Goal: Obtain resource: Download file/media

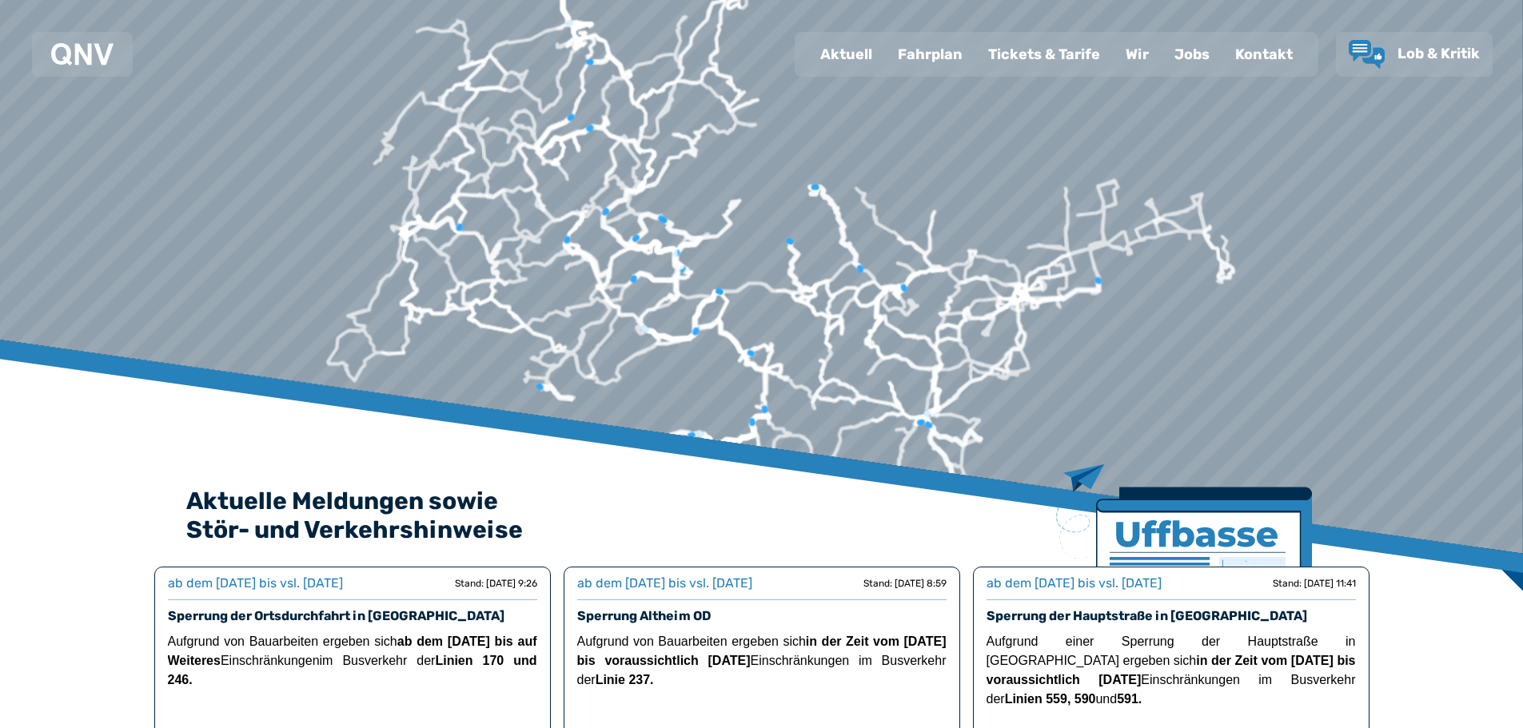
click at [936, 58] on div "Fahrplan" at bounding box center [930, 55] width 90 height 42
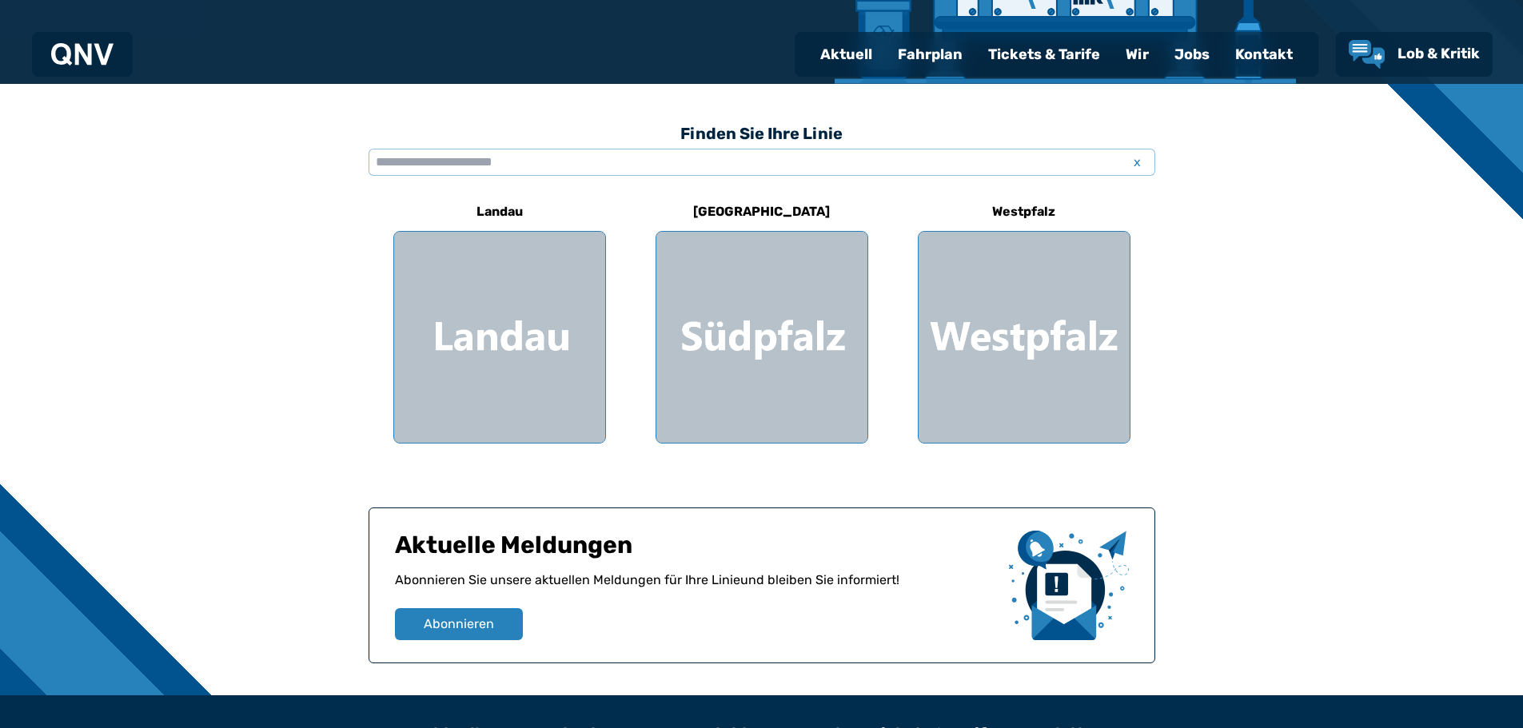
scroll to position [400, 0]
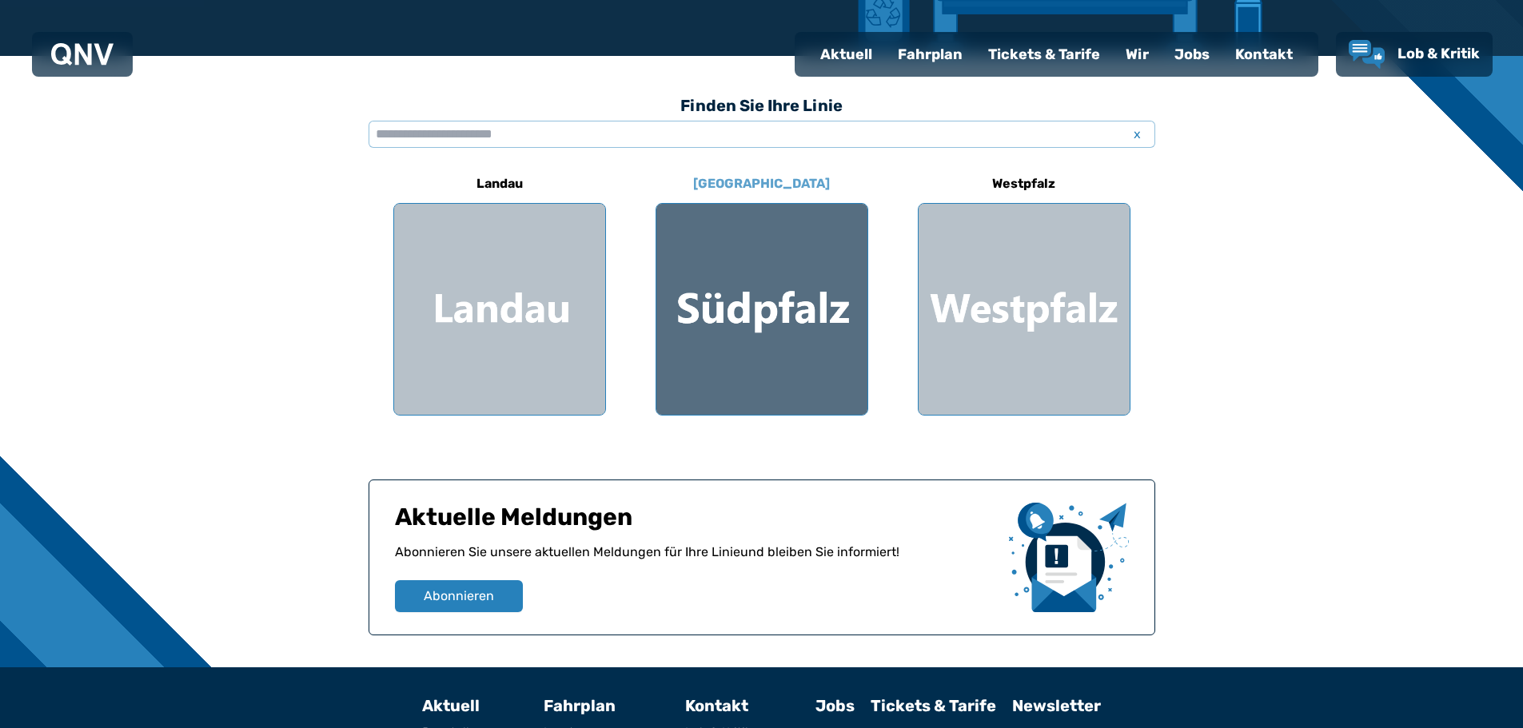
click at [777, 311] on div at bounding box center [762, 309] width 211 height 211
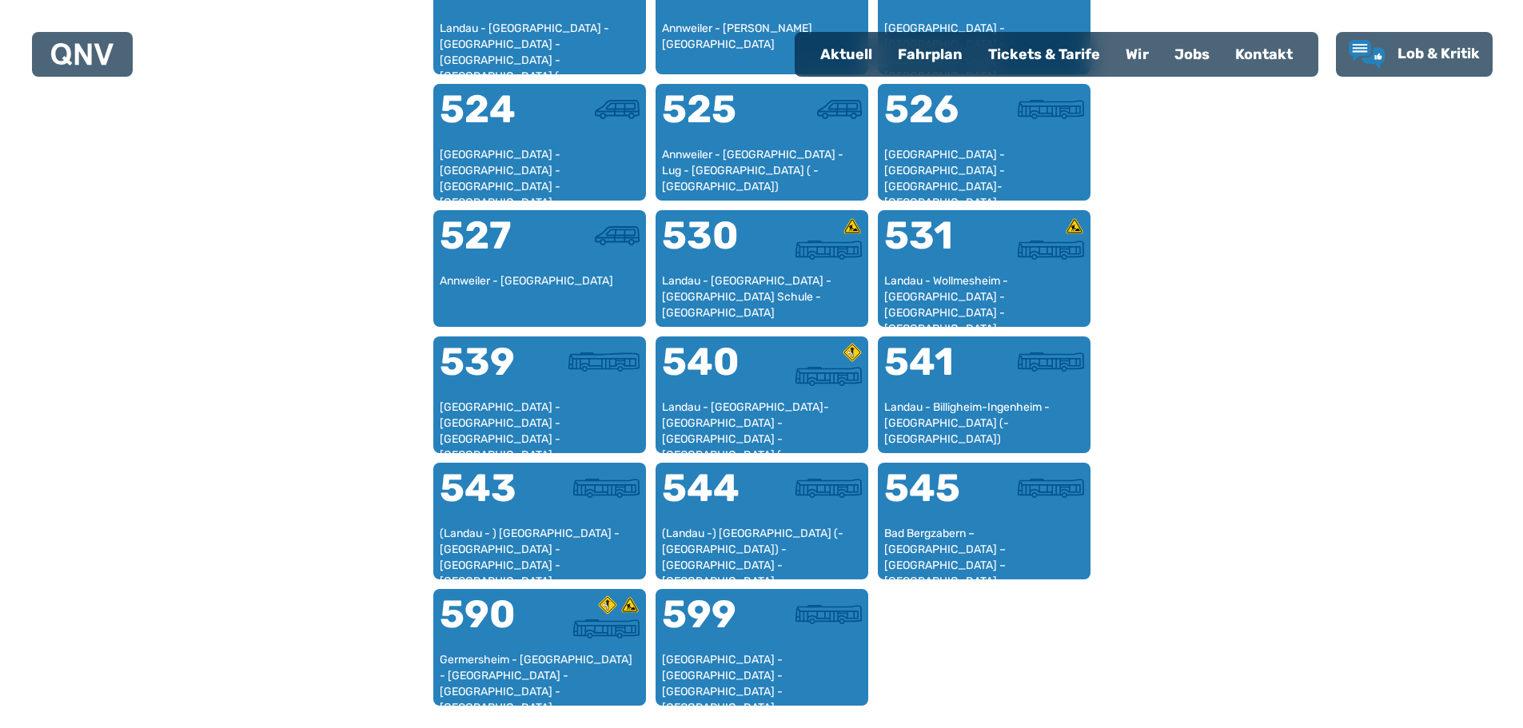
scroll to position [1292, 0]
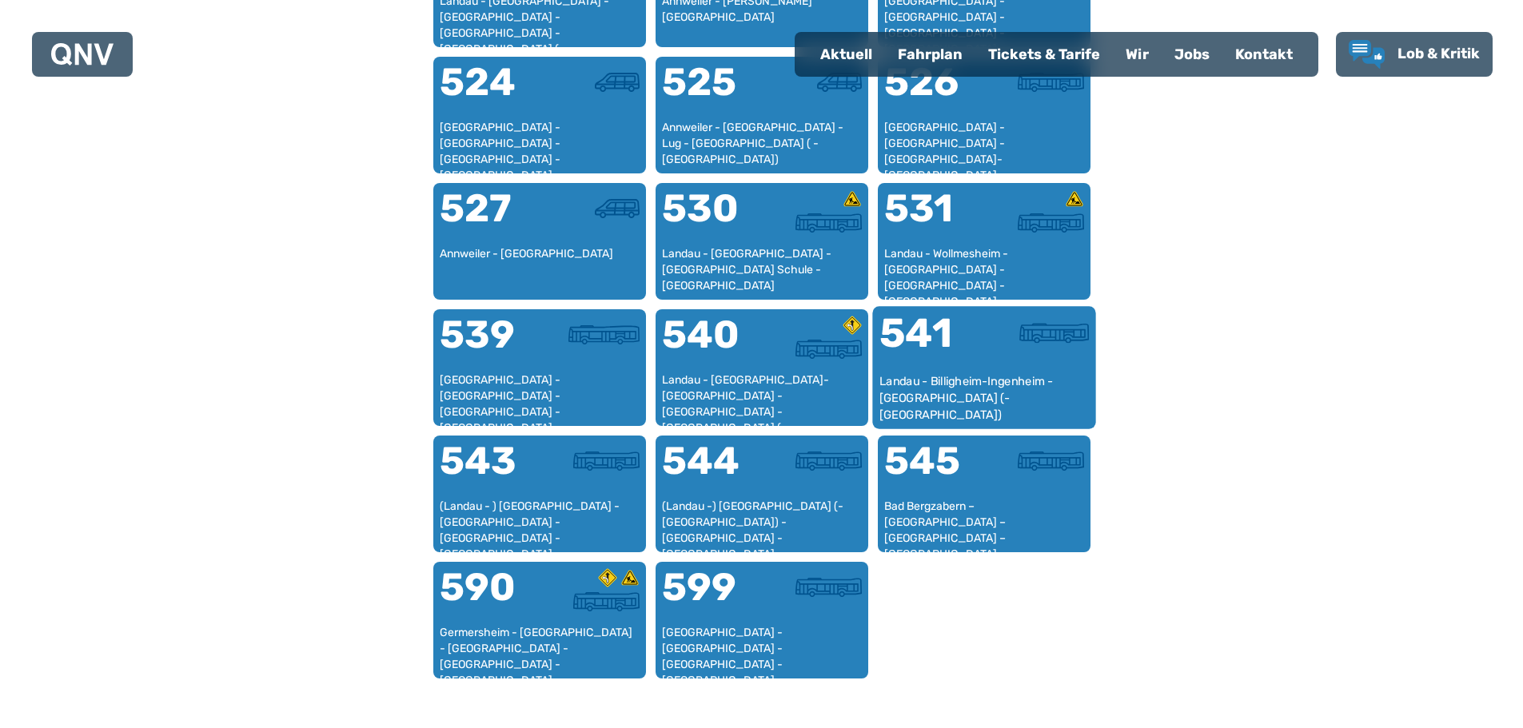
click at [952, 387] on div "Landau - Billigheim-Ingenheim - [GEOGRAPHIC_DATA] (- [GEOGRAPHIC_DATA])" at bounding box center [984, 397] width 210 height 49
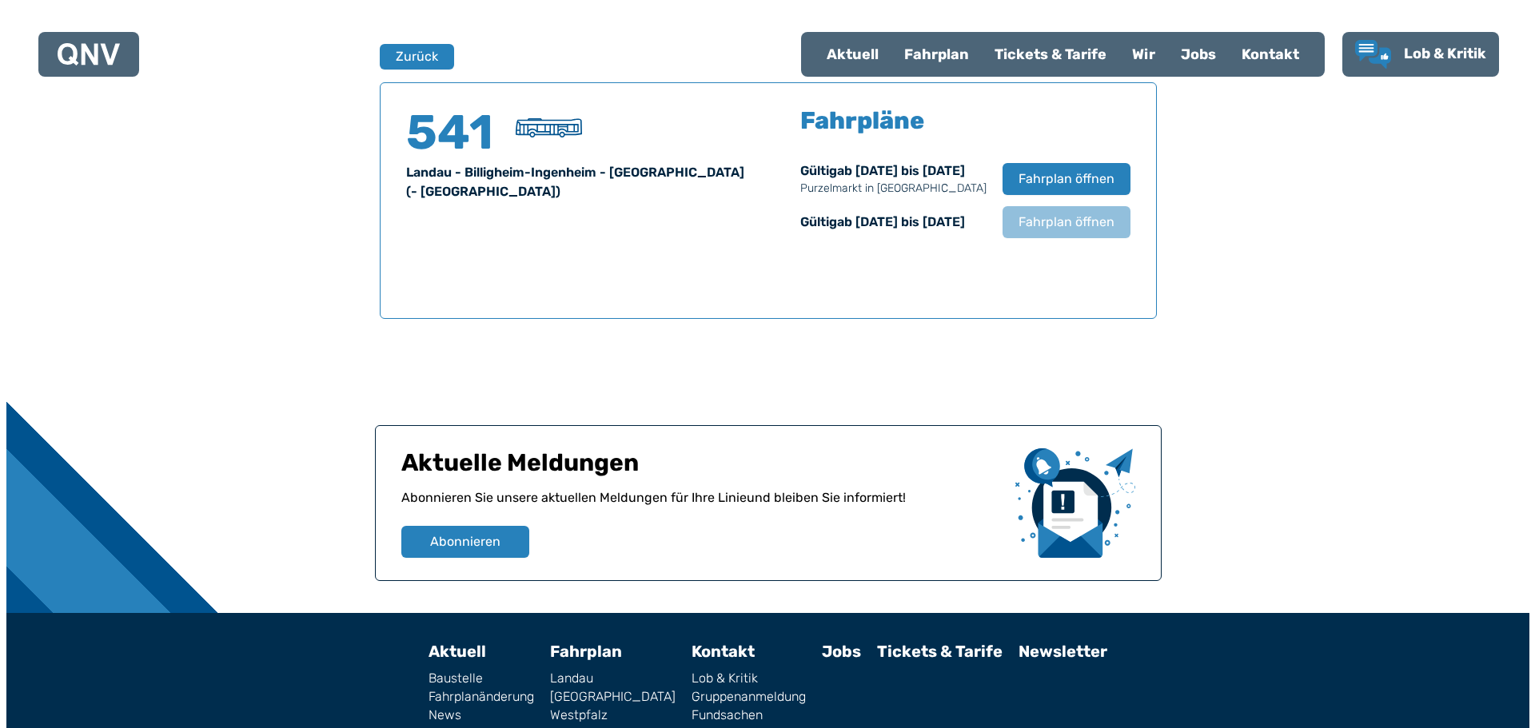
scroll to position [1054, 0]
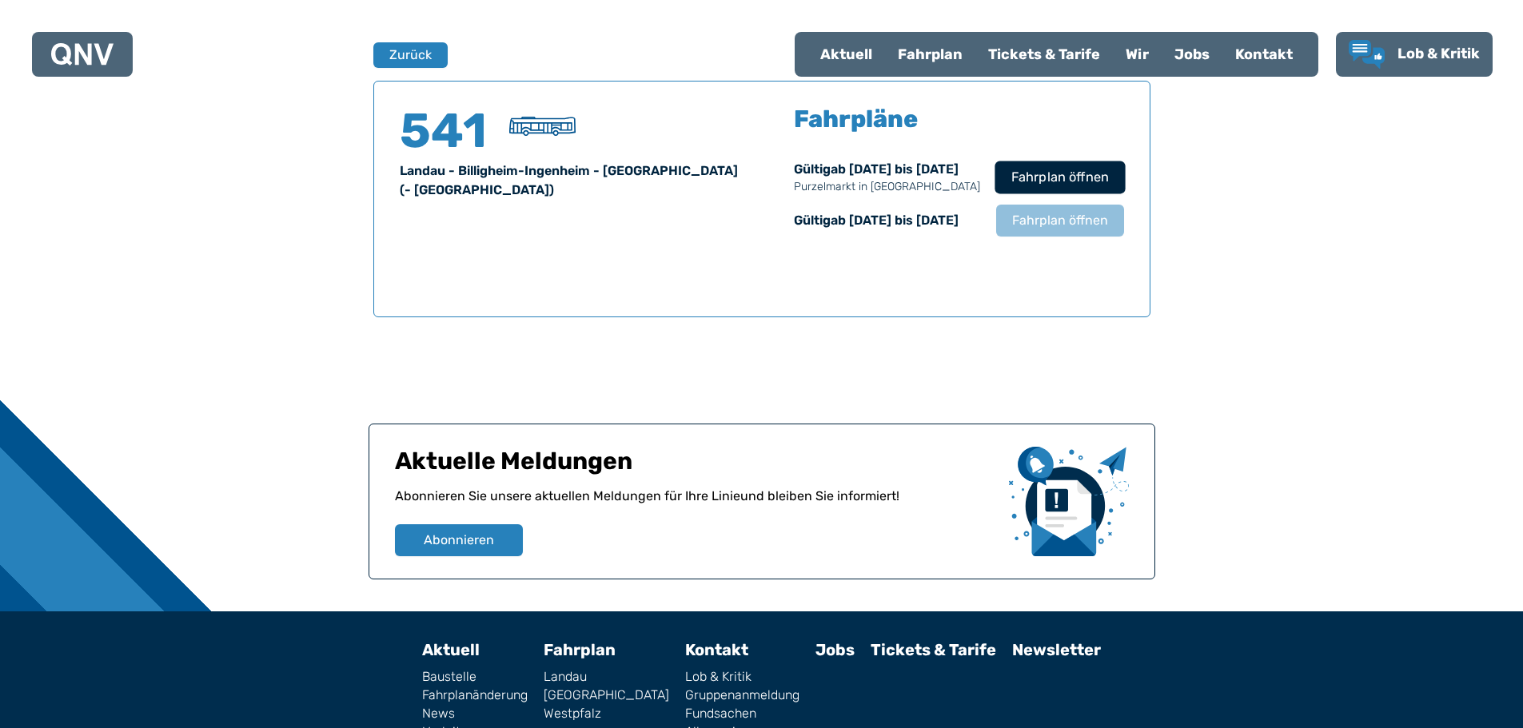
click at [1067, 177] on span "Fahrplan öffnen" at bounding box center [1060, 177] width 98 height 19
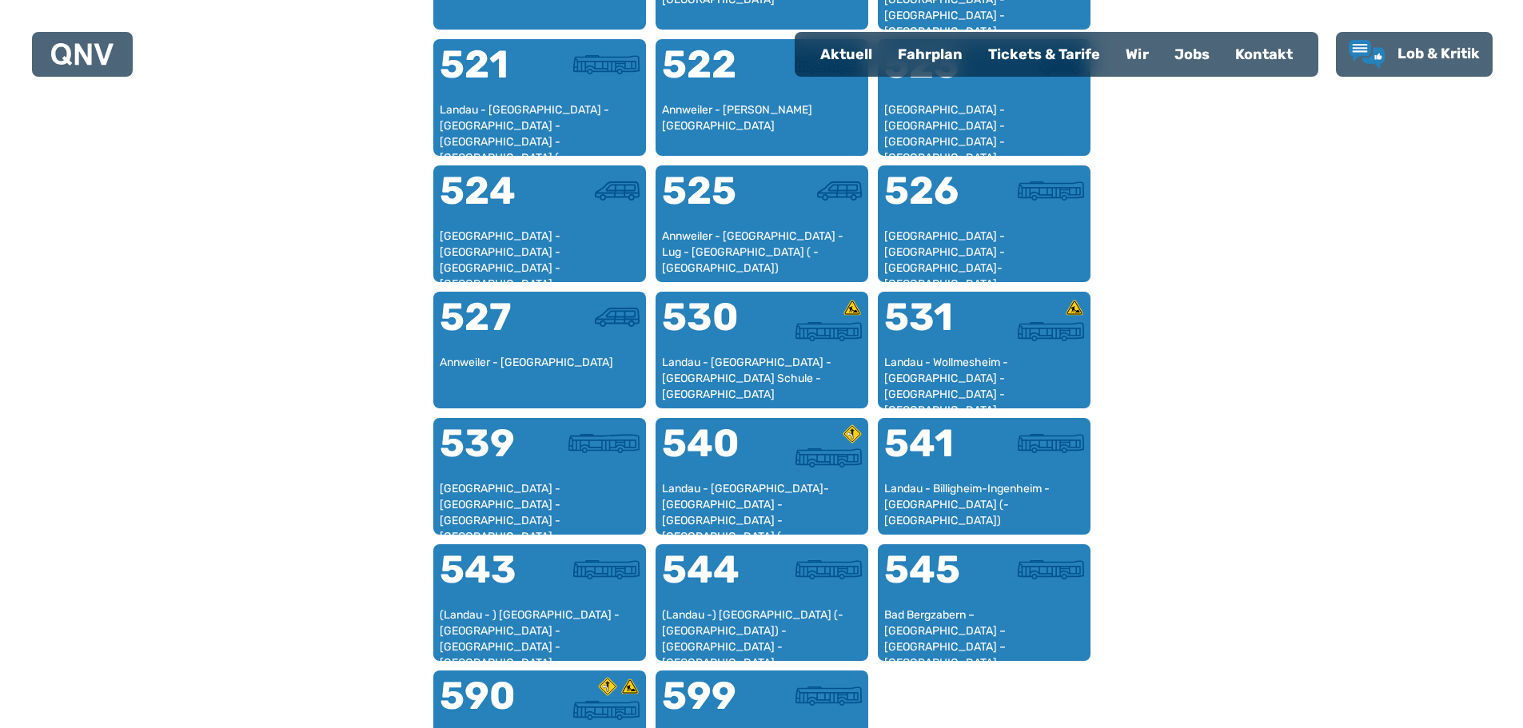
scroll to position [1452, 0]
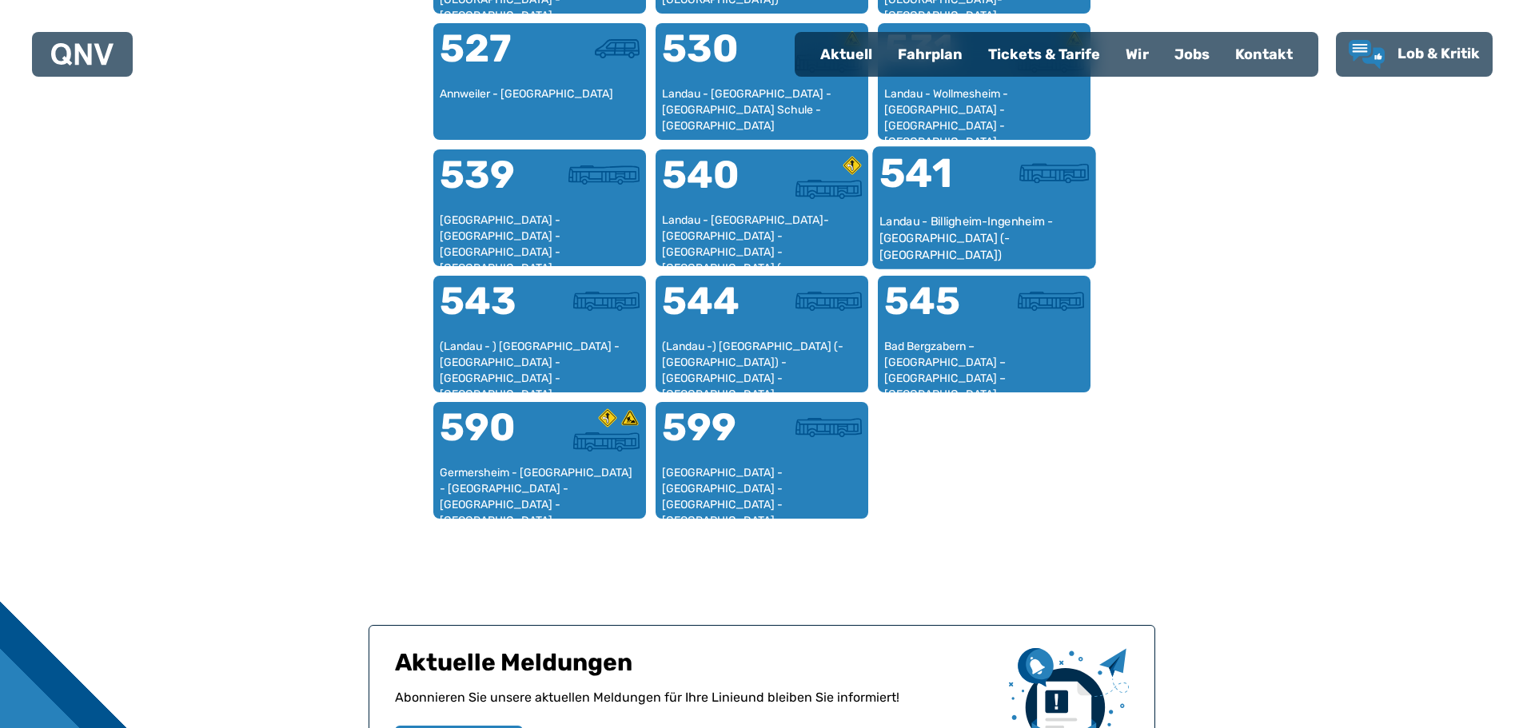
click at [975, 228] on div "Landau - Billigheim-Ingenheim - [GEOGRAPHIC_DATA] (- [GEOGRAPHIC_DATA])" at bounding box center [984, 238] width 210 height 49
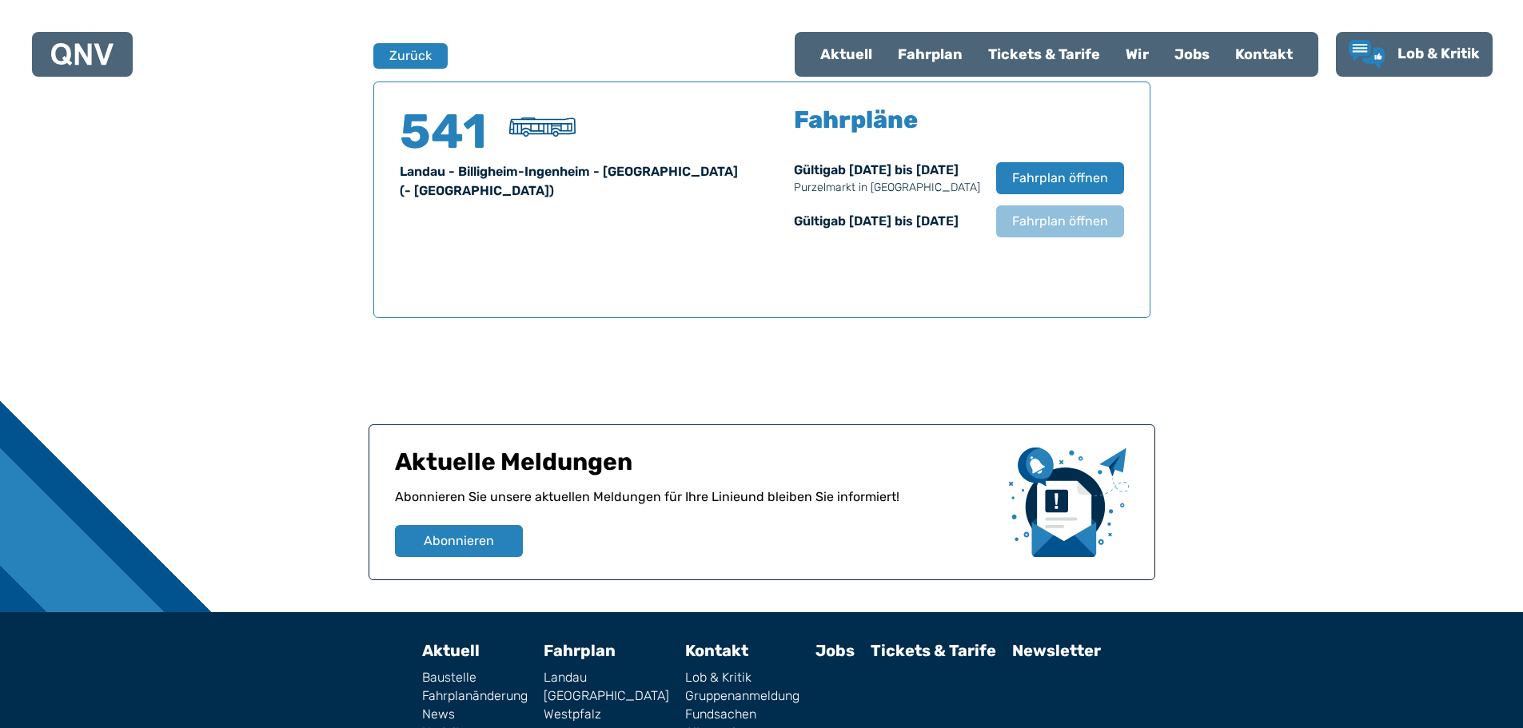
scroll to position [1054, 0]
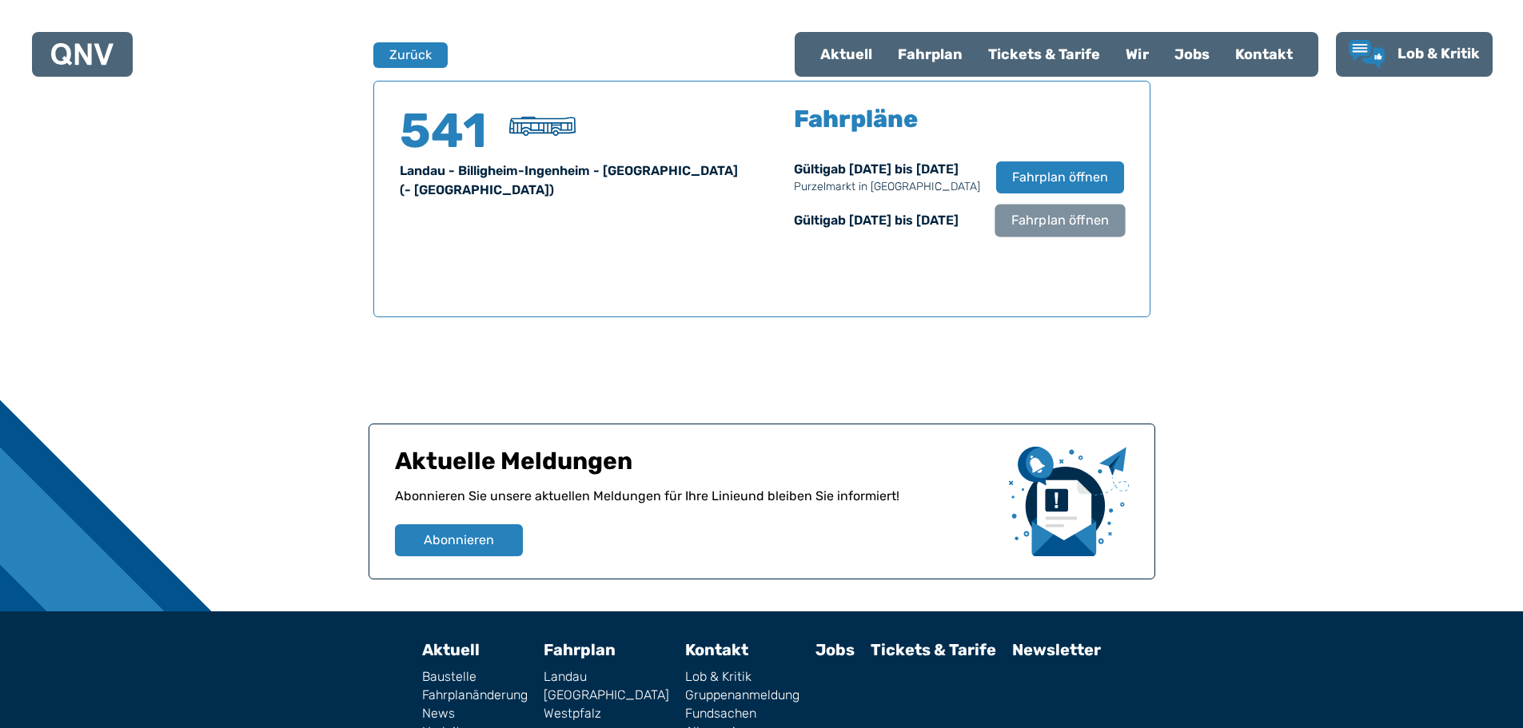
click at [1082, 222] on span "Fahrplan öffnen" at bounding box center [1060, 220] width 98 height 19
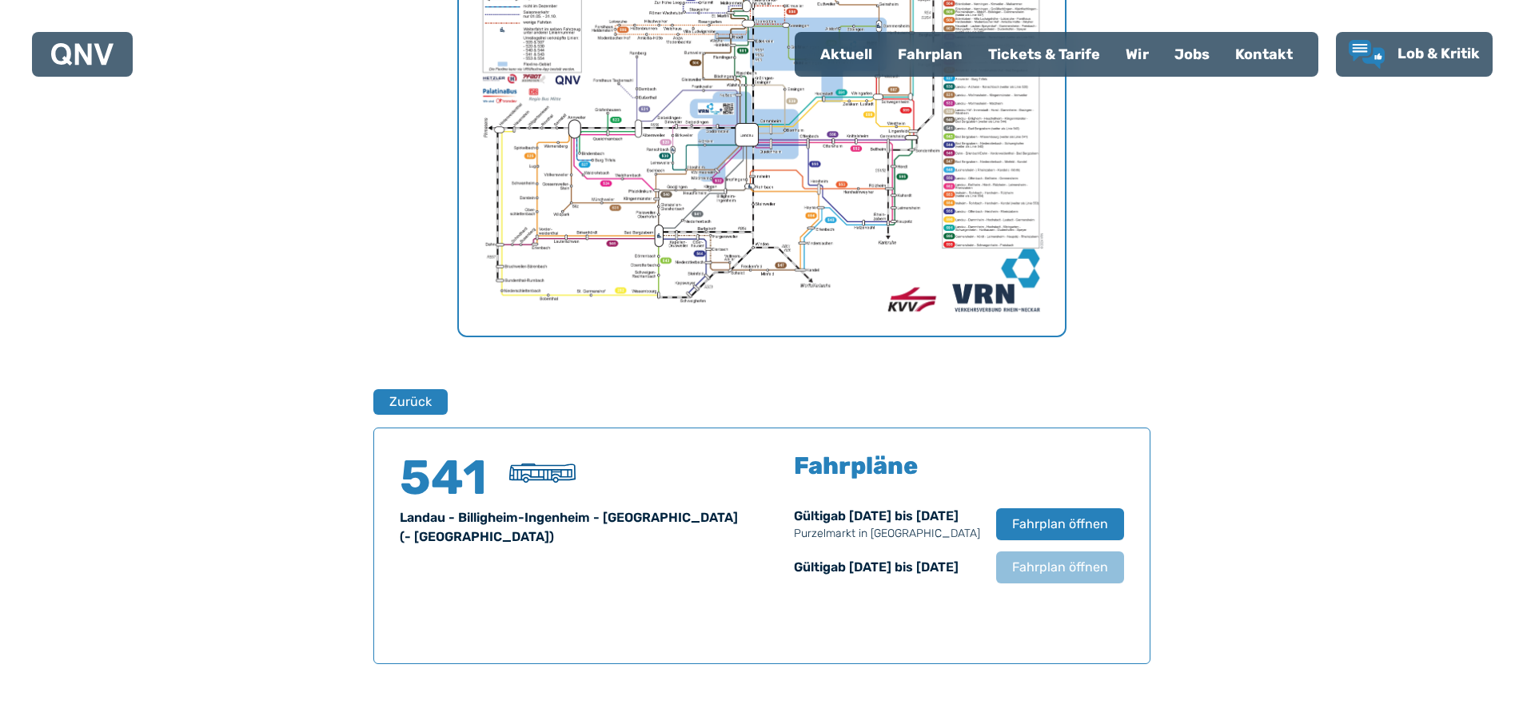
scroll to position [494, 0]
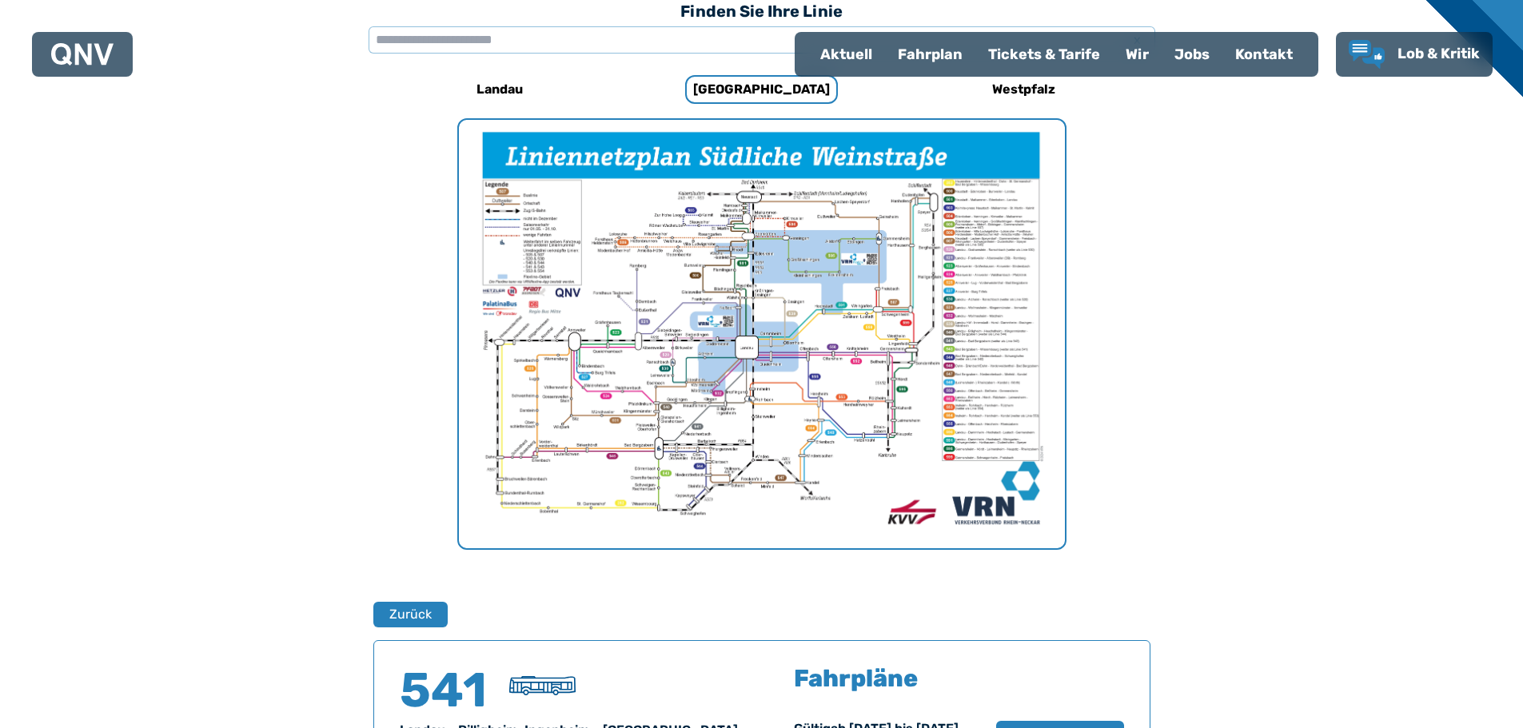
click at [794, 309] on img "1 von 1" at bounding box center [762, 334] width 606 height 429
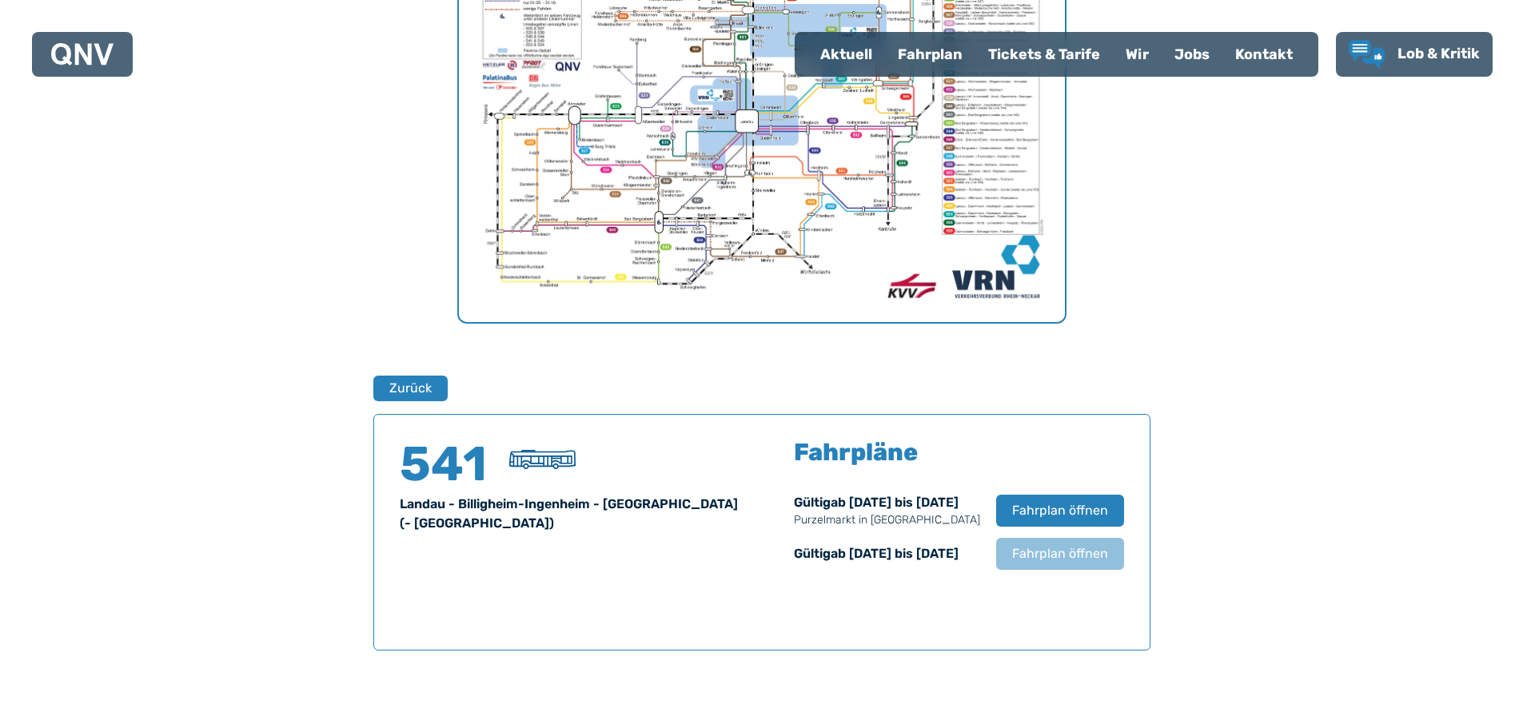
scroll to position [734, 0]
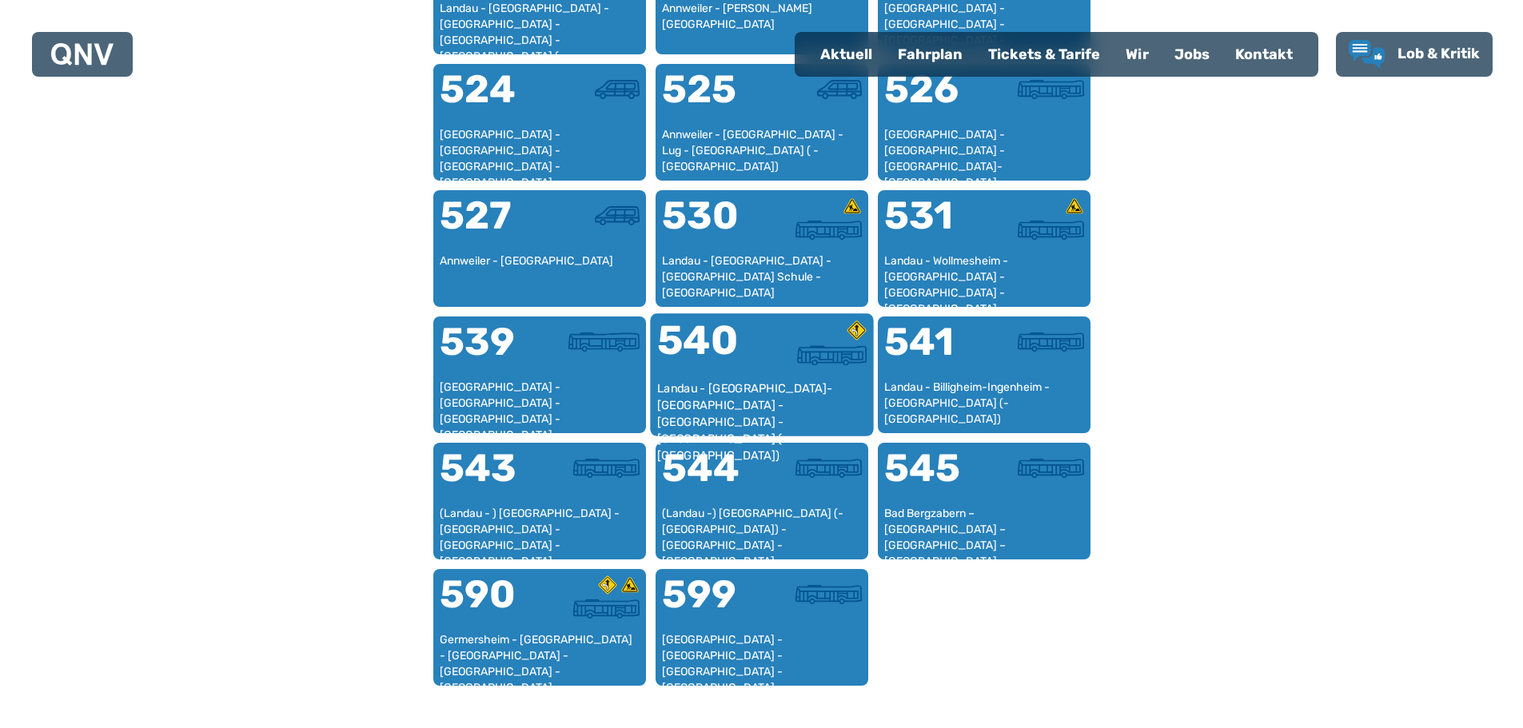
scroll to position [1292, 0]
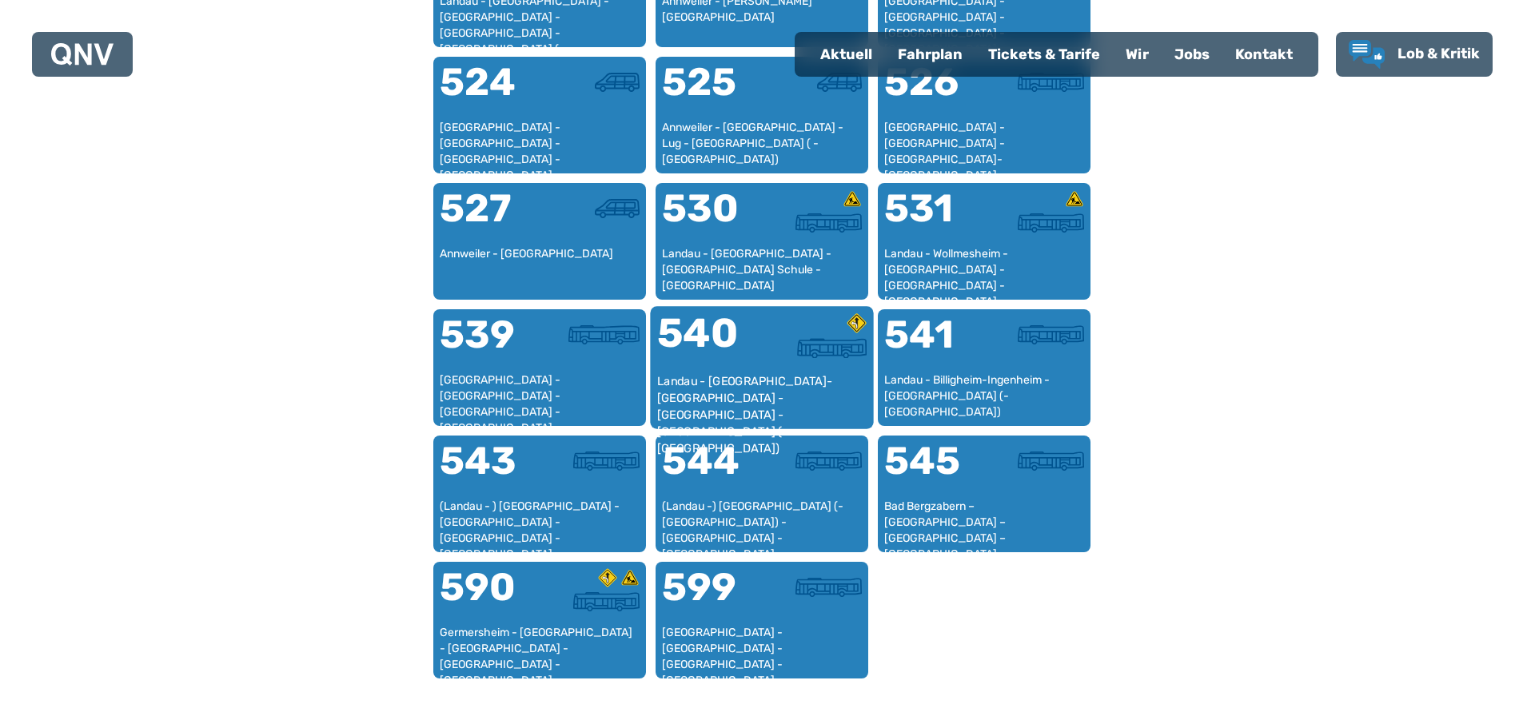
click at [700, 349] on div "540" at bounding box center [709, 343] width 105 height 60
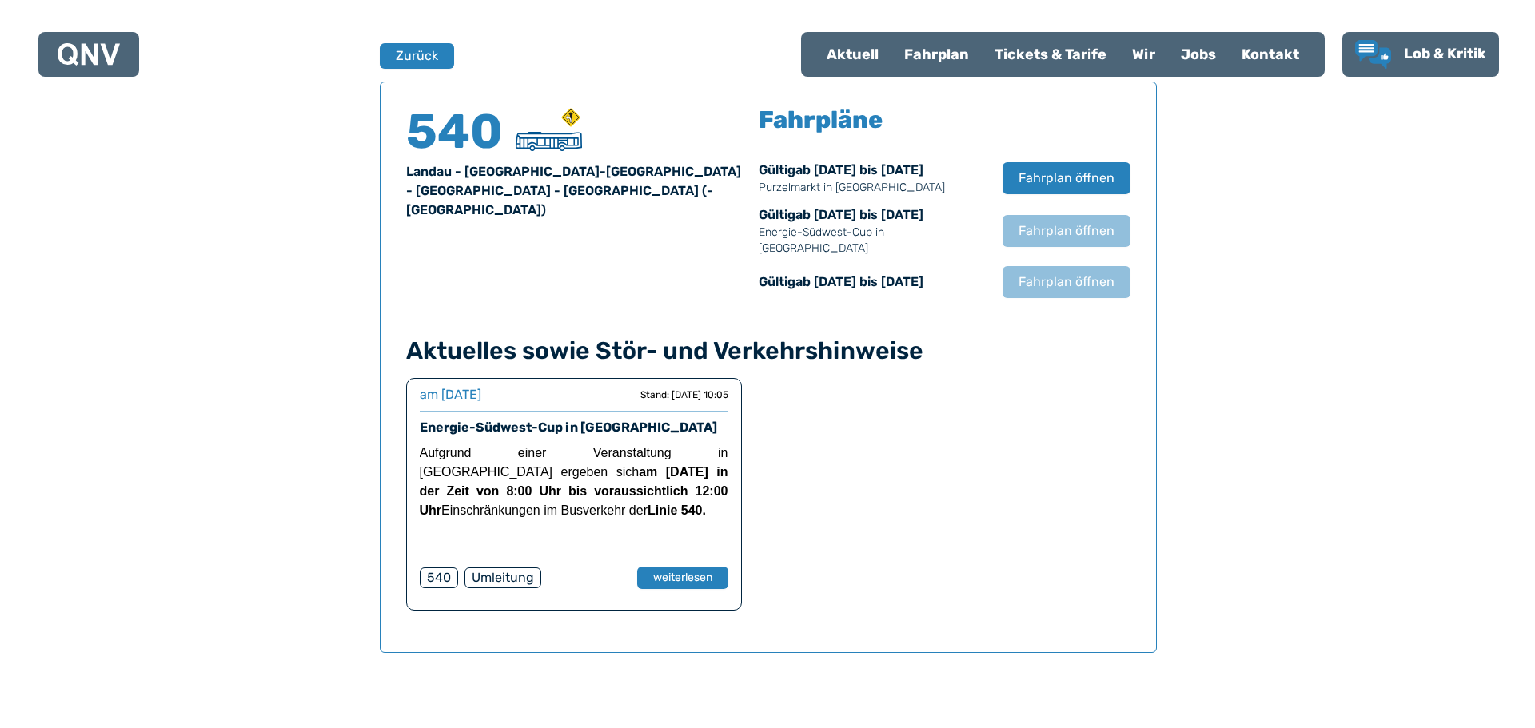
scroll to position [1054, 0]
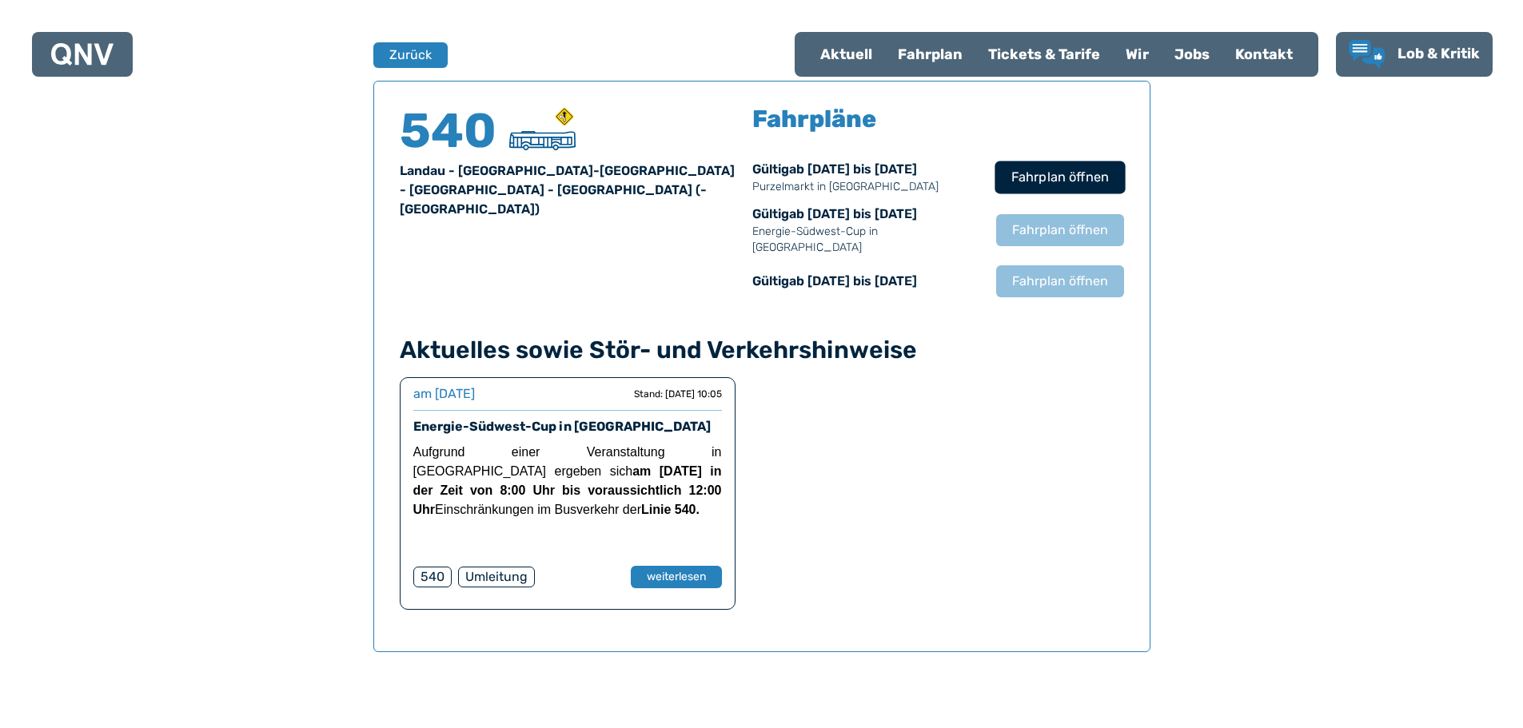
click at [1040, 178] on span "Fahrplan öffnen" at bounding box center [1060, 177] width 98 height 19
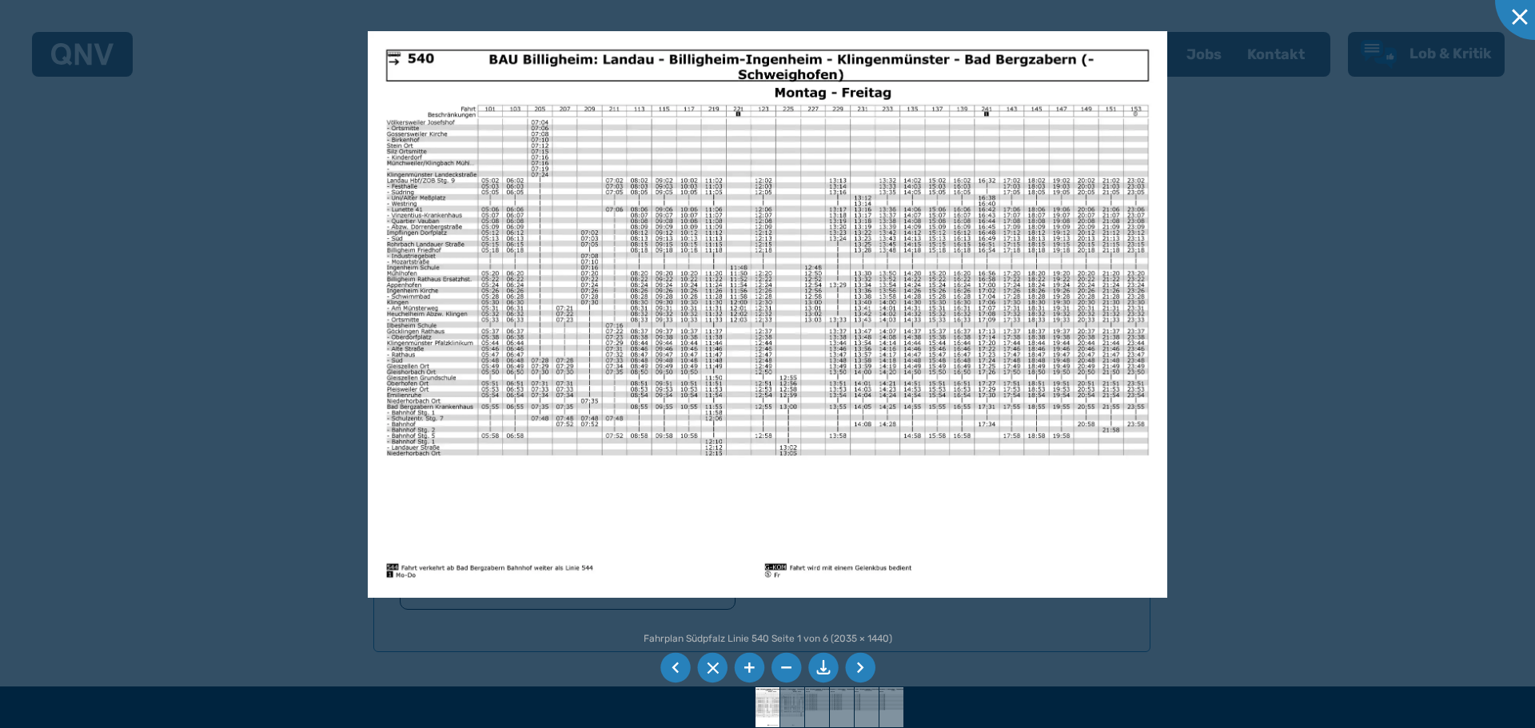
click at [824, 665] on li at bounding box center [823, 668] width 30 height 30
